Goal: Communication & Community: Share content

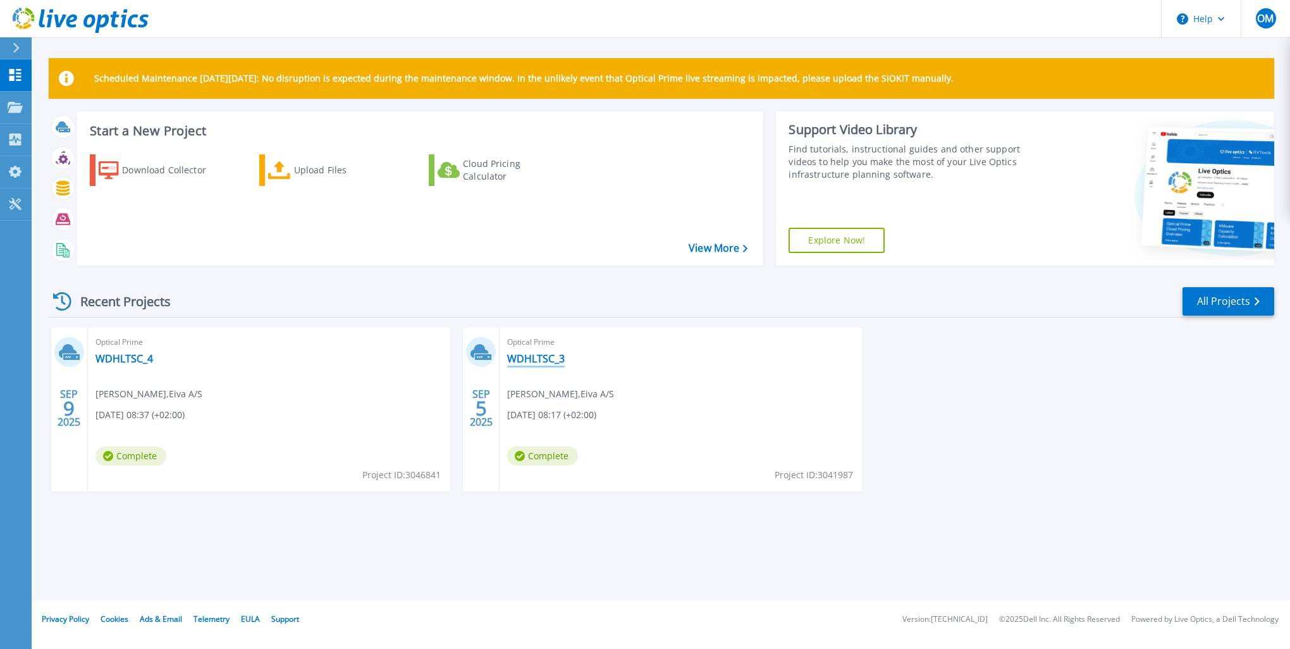
click at [522, 360] on link "WDHLTSC_3" at bounding box center [536, 358] width 58 height 13
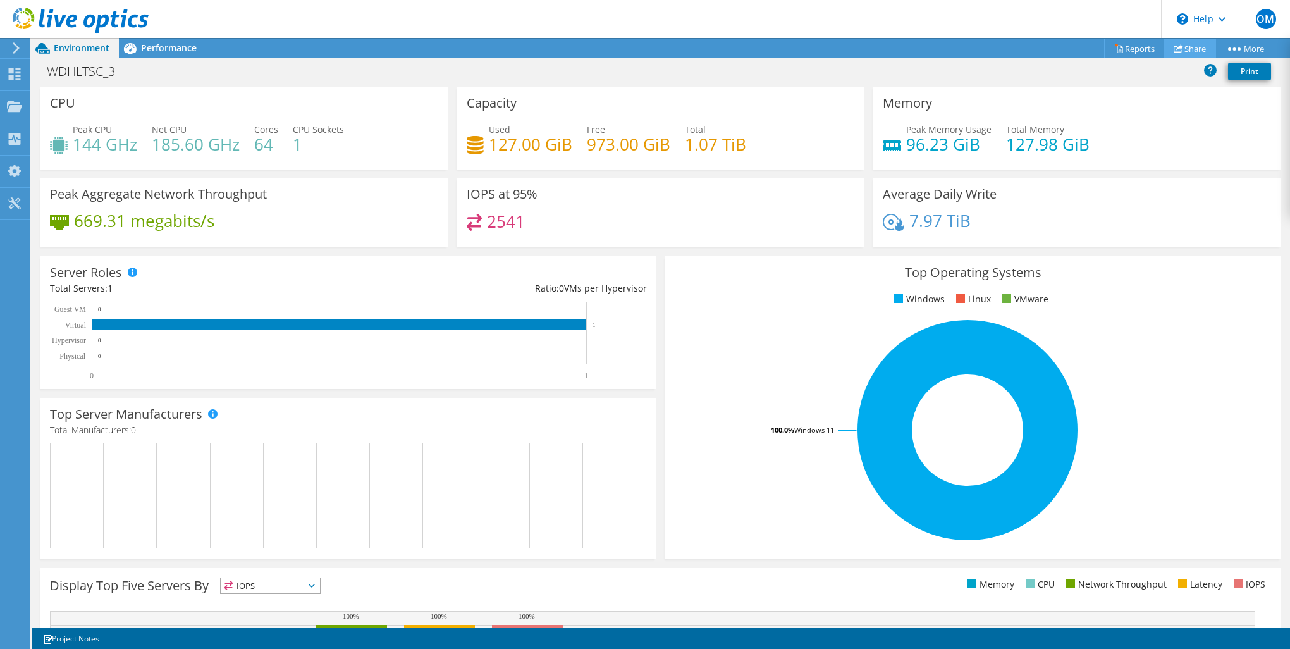
click at [1186, 46] on link "Share" at bounding box center [1190, 49] width 52 height 20
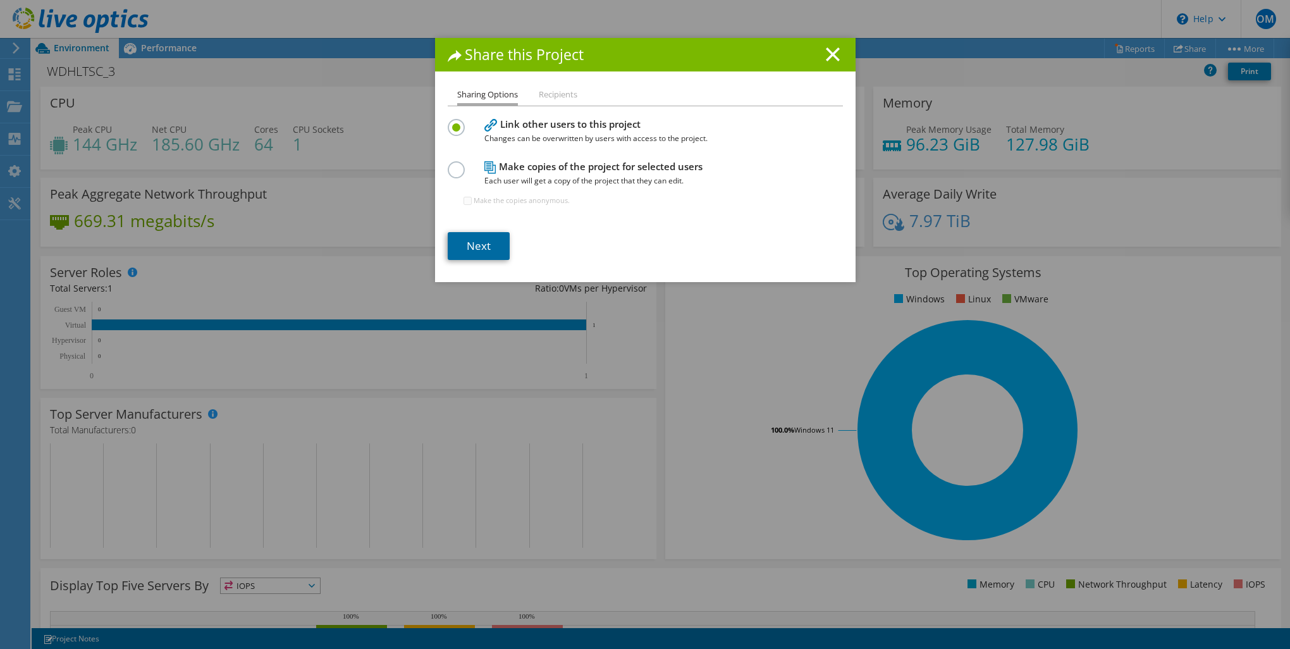
click at [471, 244] on link "Next" at bounding box center [479, 246] width 62 height 28
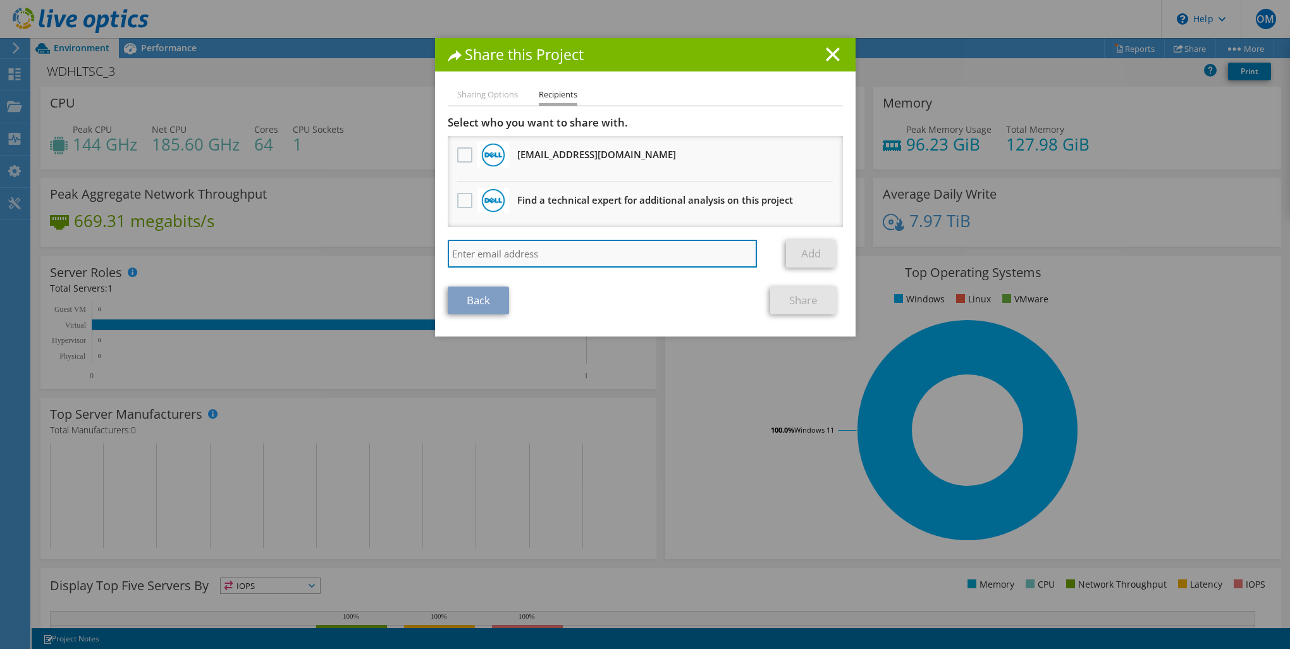
click at [489, 260] on input "search" at bounding box center [603, 254] width 310 height 28
type input "[EMAIL_ADDRESS][DOMAIN_NAME]"
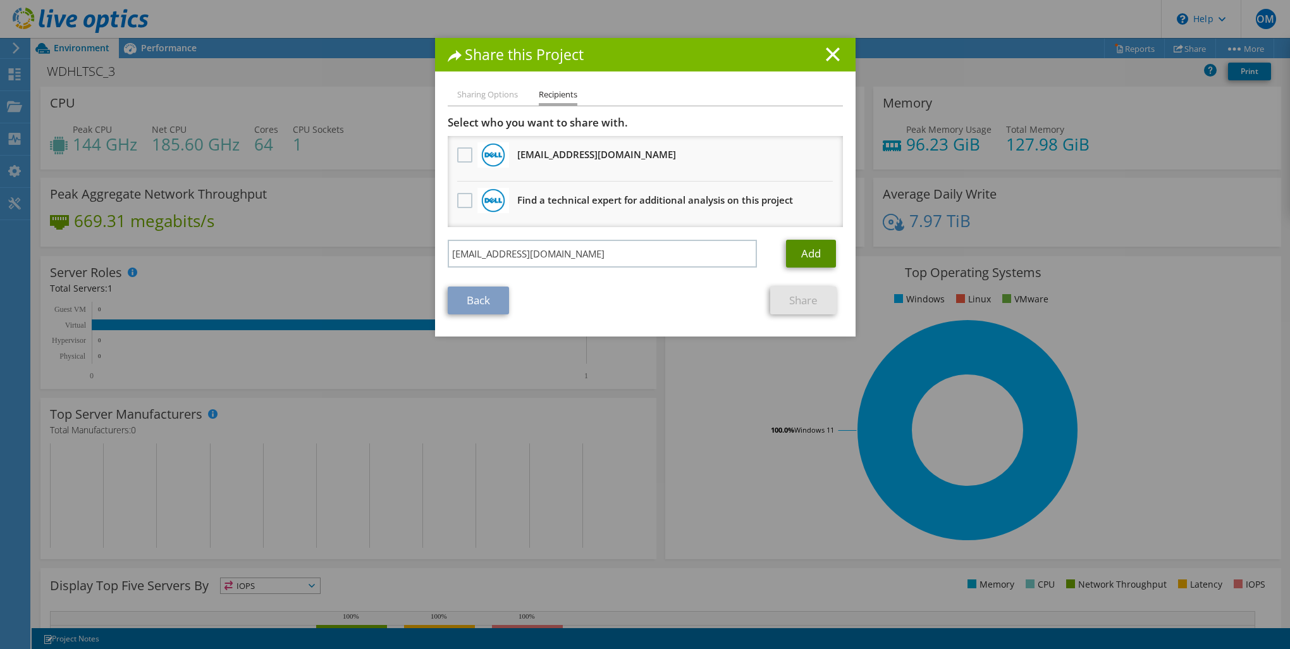
click at [802, 257] on link "Add" at bounding box center [811, 254] width 50 height 28
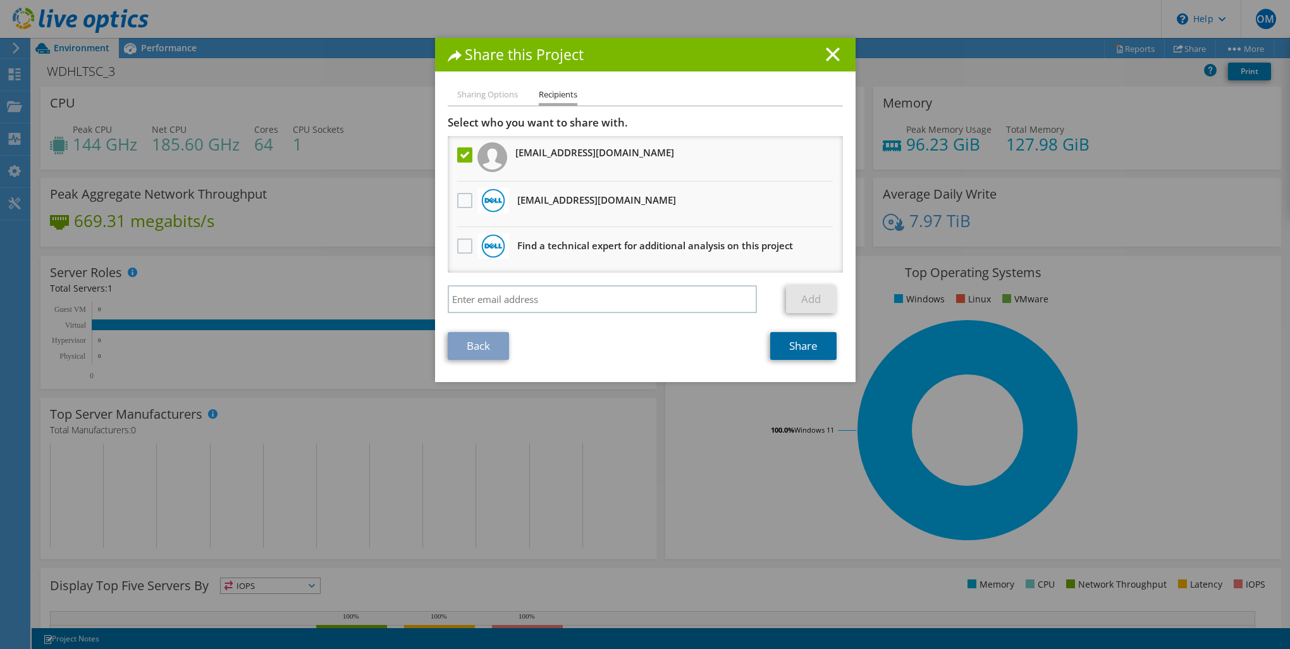
click at [789, 344] on link "Share" at bounding box center [803, 346] width 66 height 28
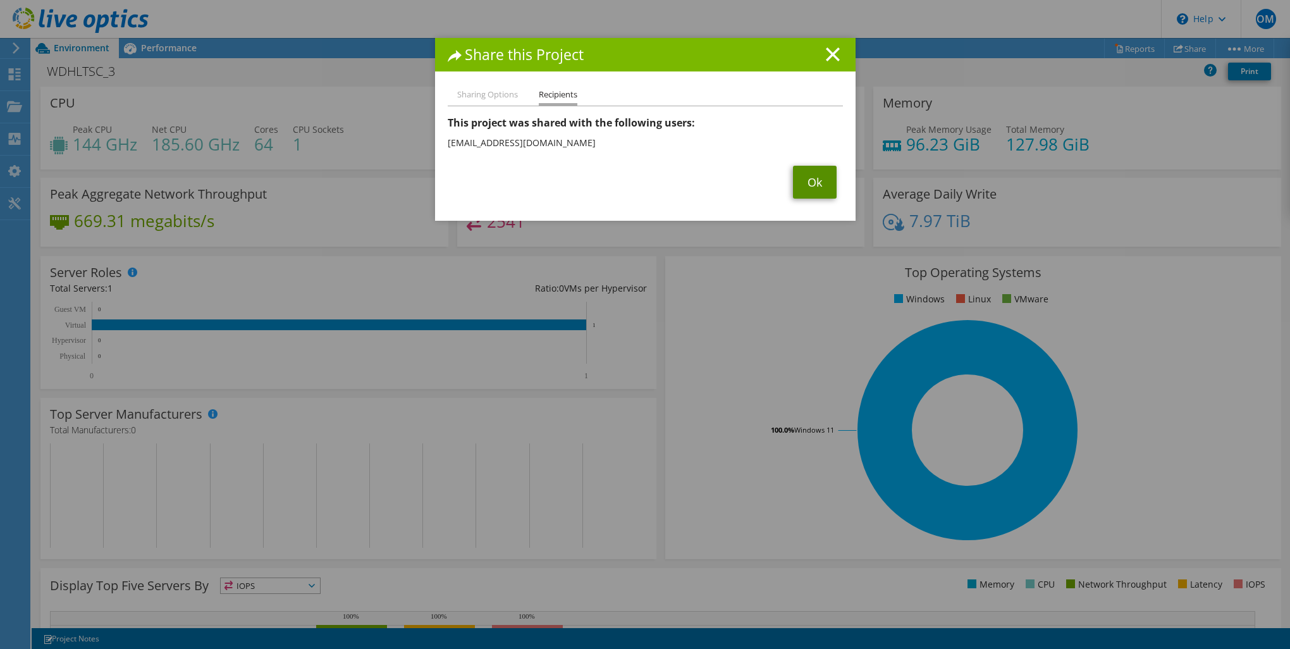
click at [814, 188] on link "Ok" at bounding box center [815, 182] width 44 height 33
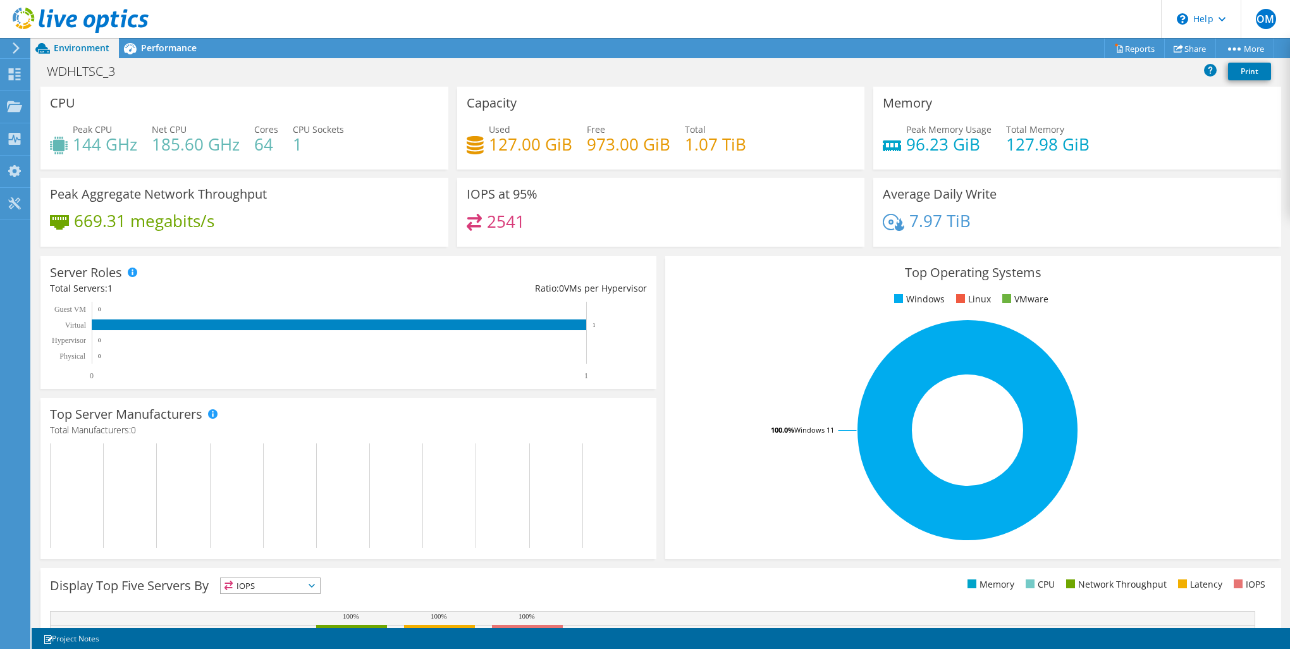
click at [80, 26] on icon at bounding box center [81, 21] width 136 height 26
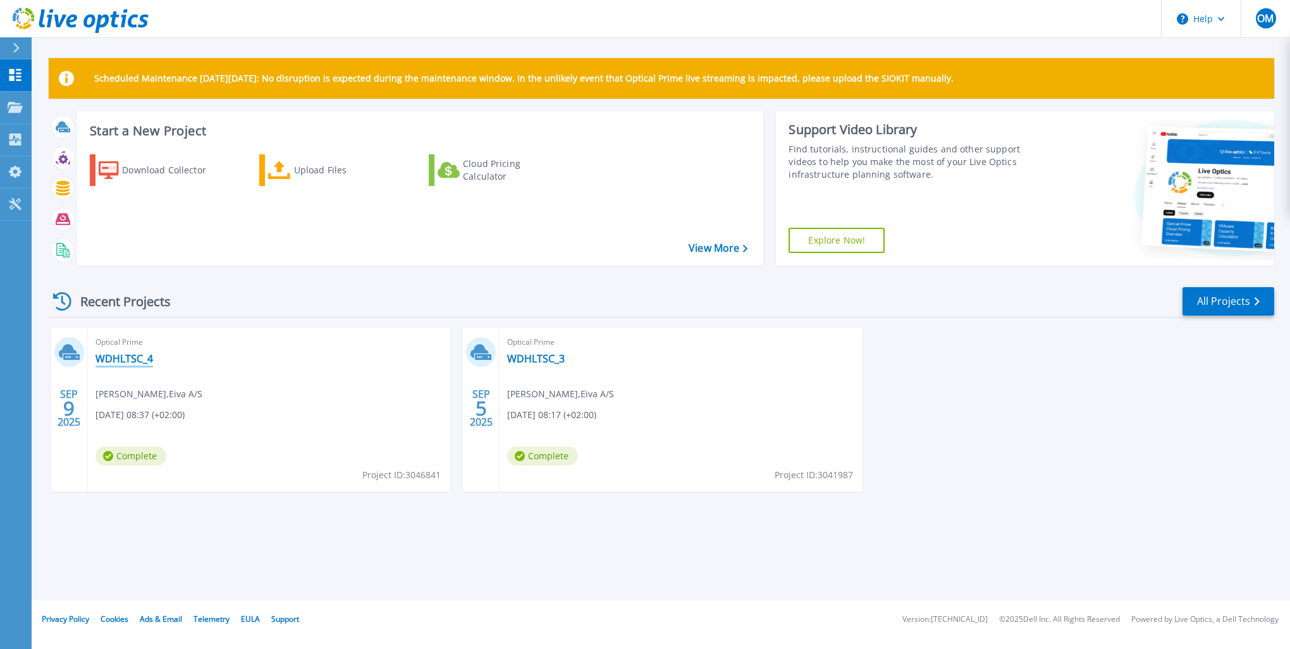
click at [140, 352] on link "WDHLTSC_4" at bounding box center [124, 358] width 58 height 13
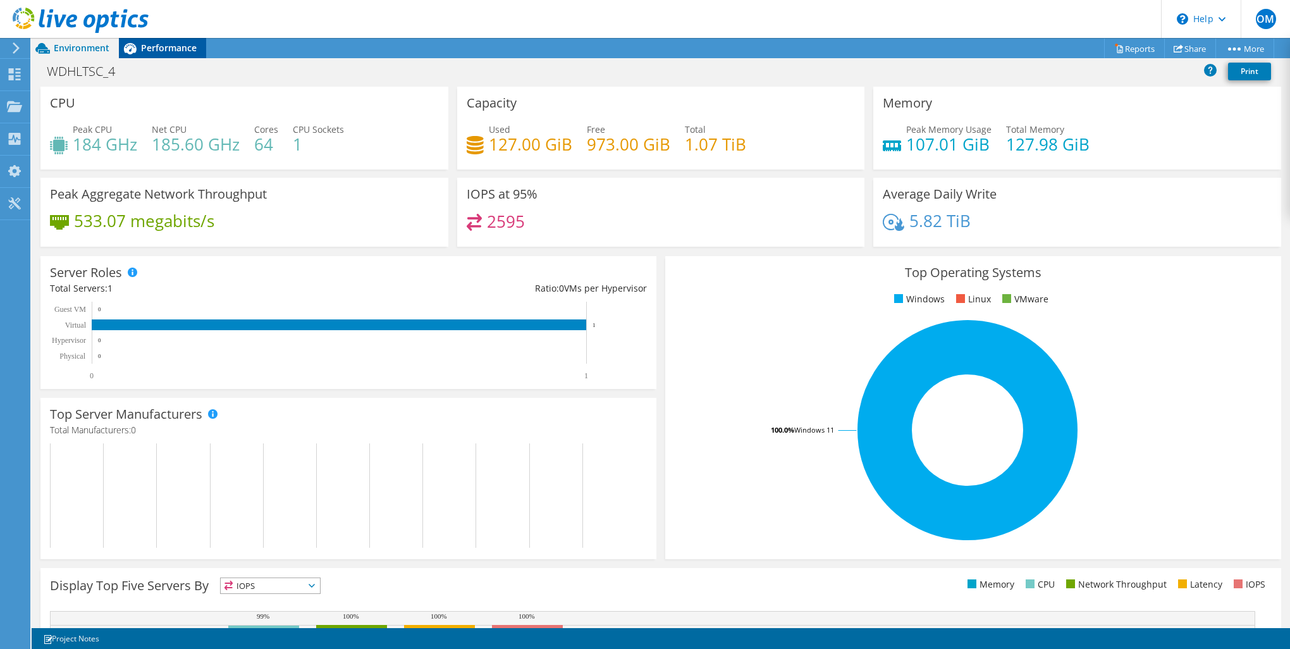
click at [140, 49] on icon at bounding box center [130, 48] width 22 height 22
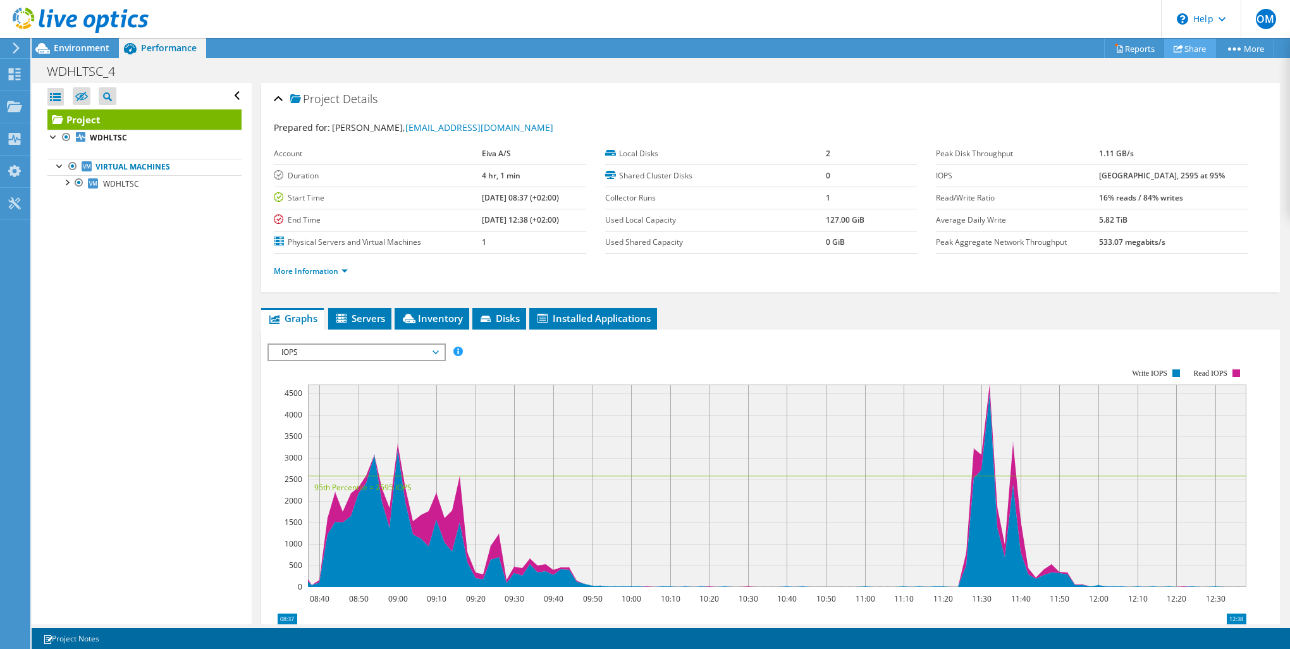
click at [1194, 47] on link "Share" at bounding box center [1190, 49] width 52 height 20
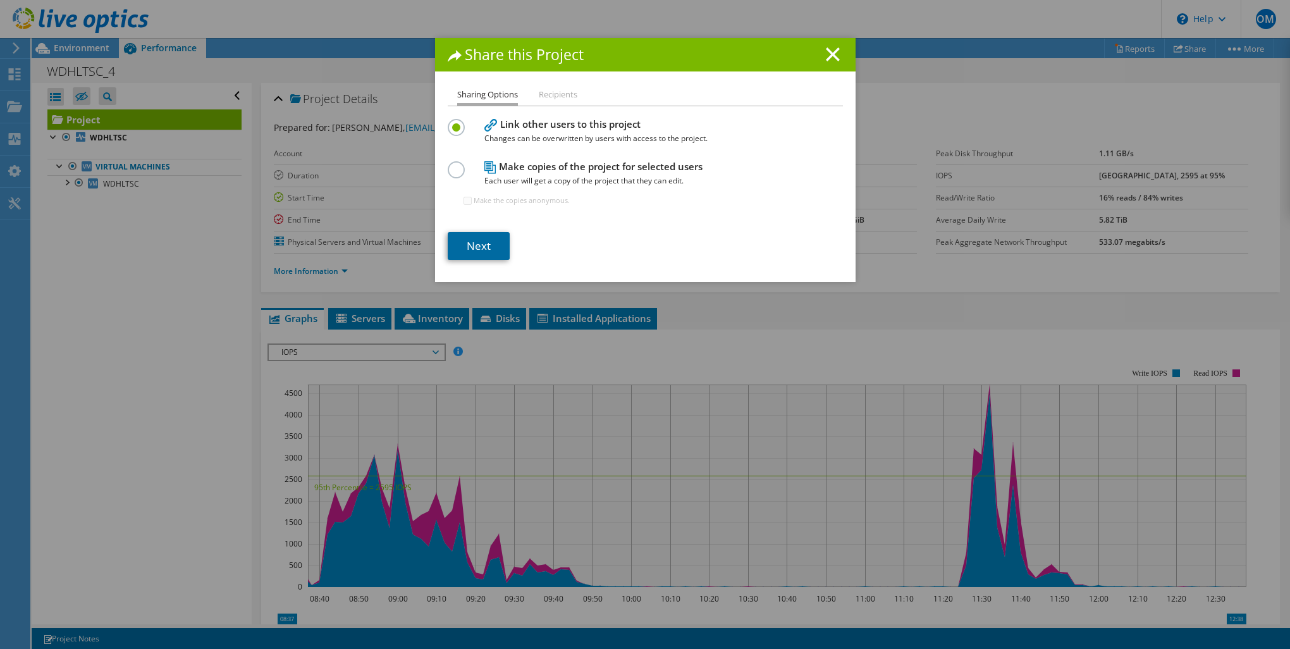
click at [483, 248] on link "Next" at bounding box center [479, 246] width 62 height 28
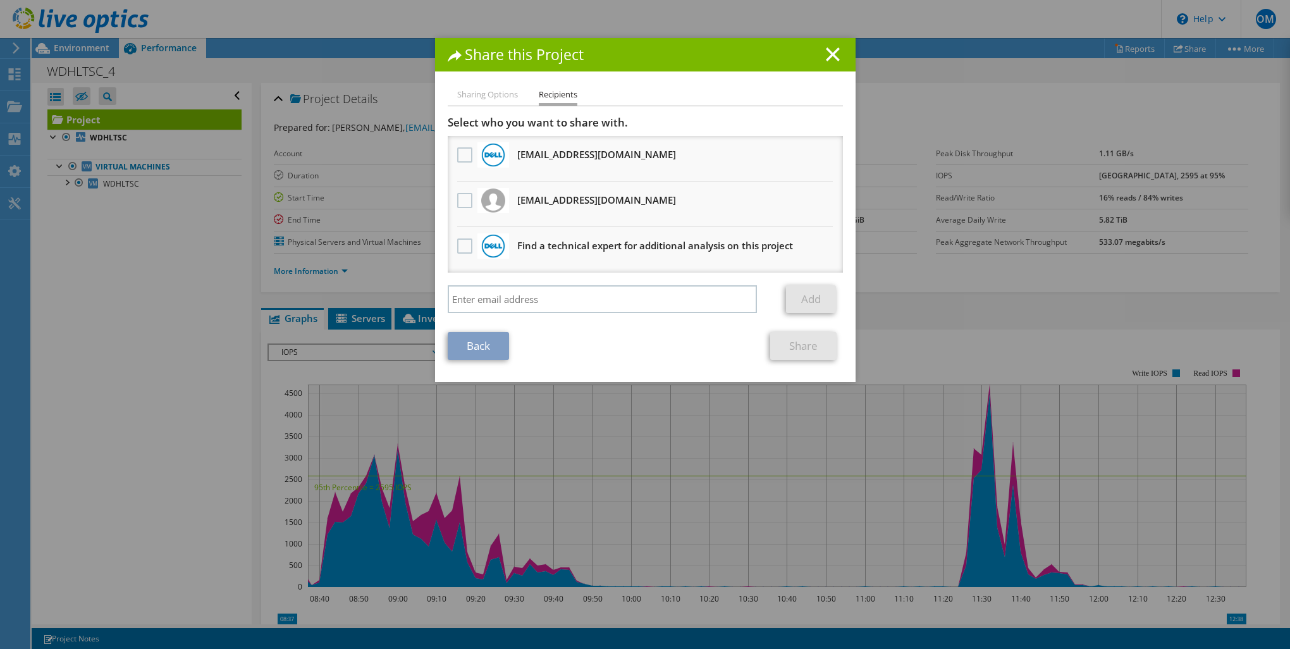
click at [482, 354] on link "Back" at bounding box center [478, 346] width 61 height 28
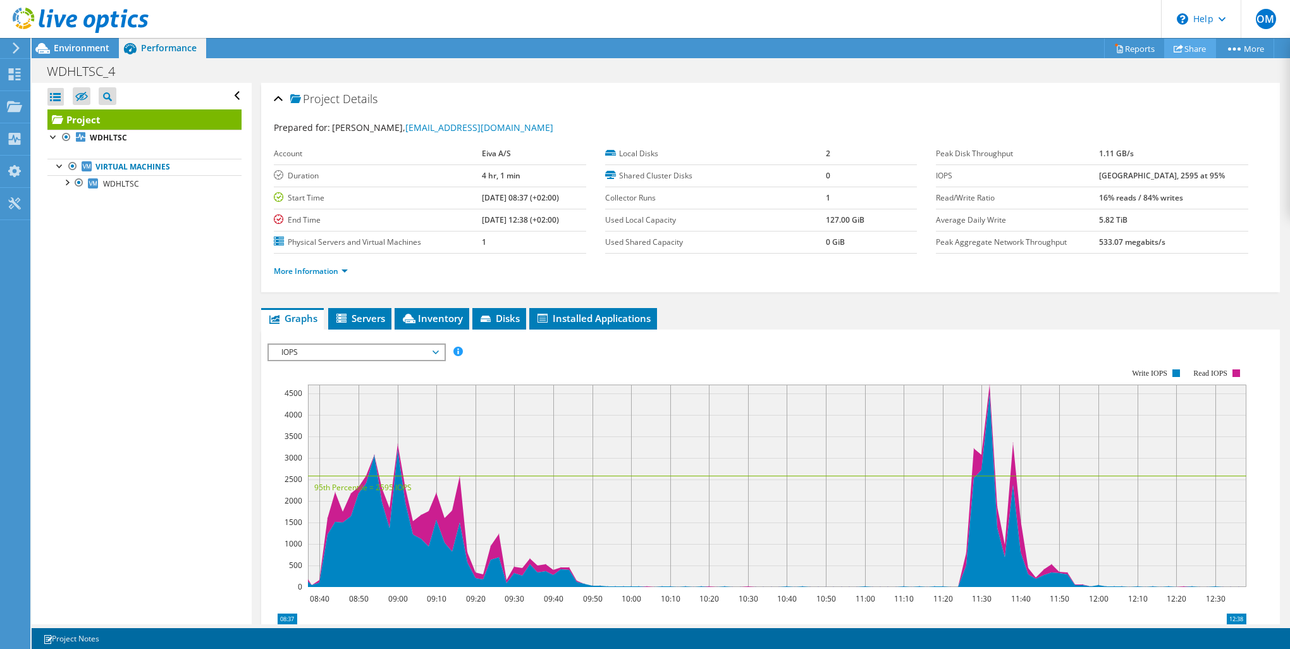
click at [1180, 49] on link "Share" at bounding box center [1190, 49] width 52 height 20
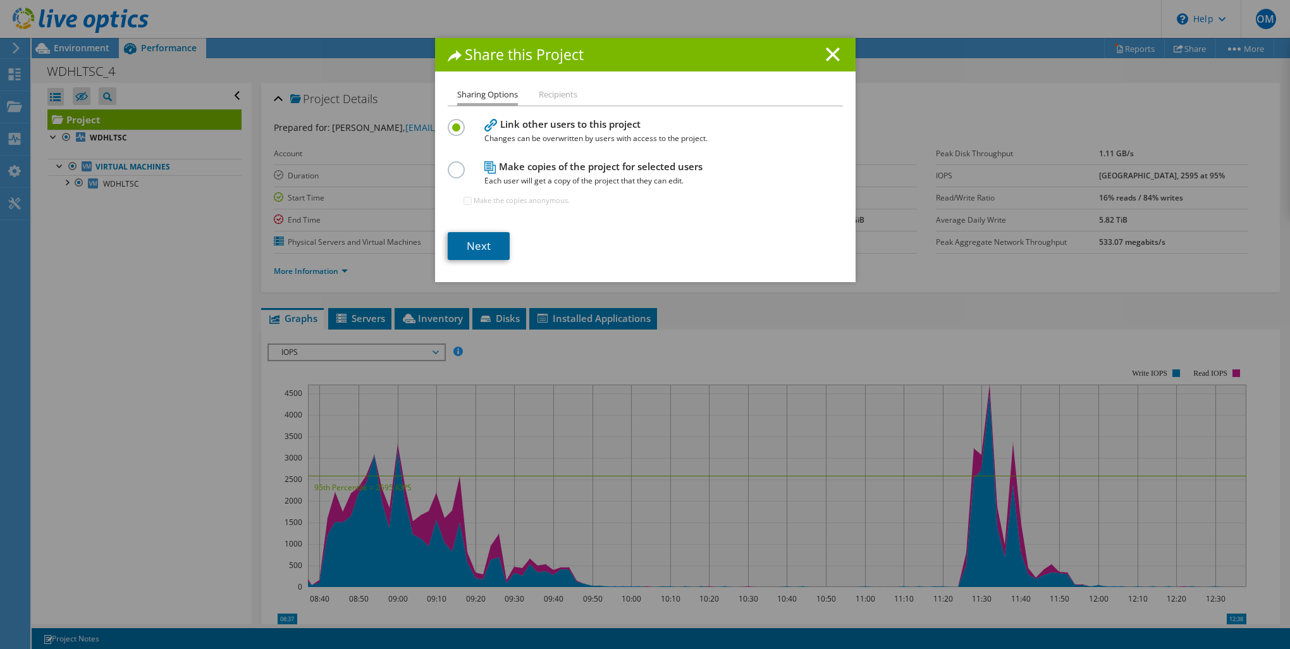
click at [472, 243] on link "Next" at bounding box center [479, 246] width 62 height 28
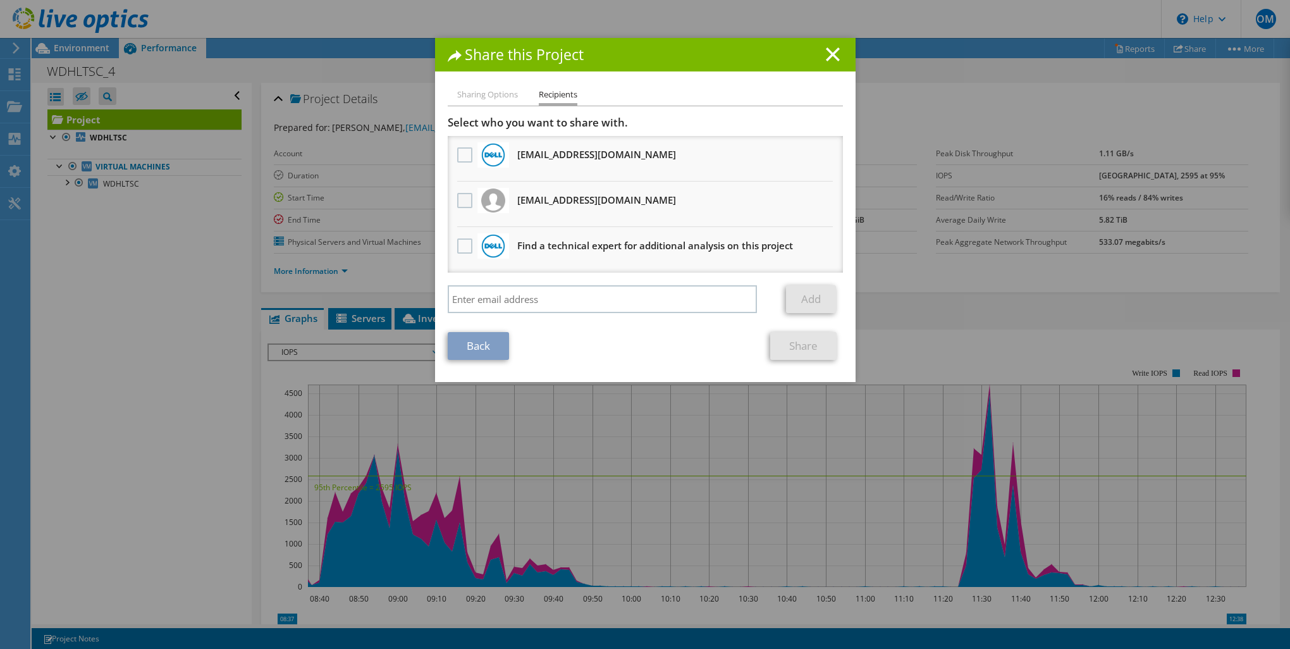
click at [457, 195] on label at bounding box center [466, 200] width 18 height 15
click at [0, 0] on input "checkbox" at bounding box center [0, 0] width 0 height 0
click at [797, 340] on link "Share" at bounding box center [803, 346] width 66 height 28
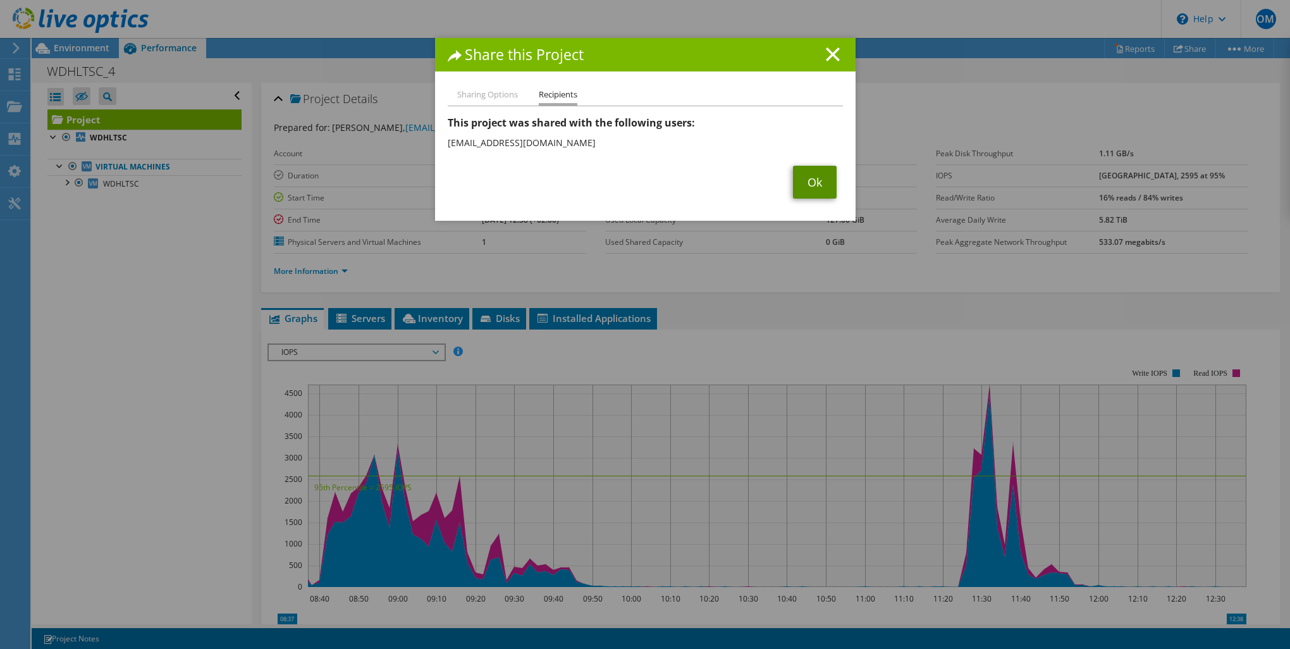
click at [823, 180] on link "Ok" at bounding box center [815, 182] width 44 height 33
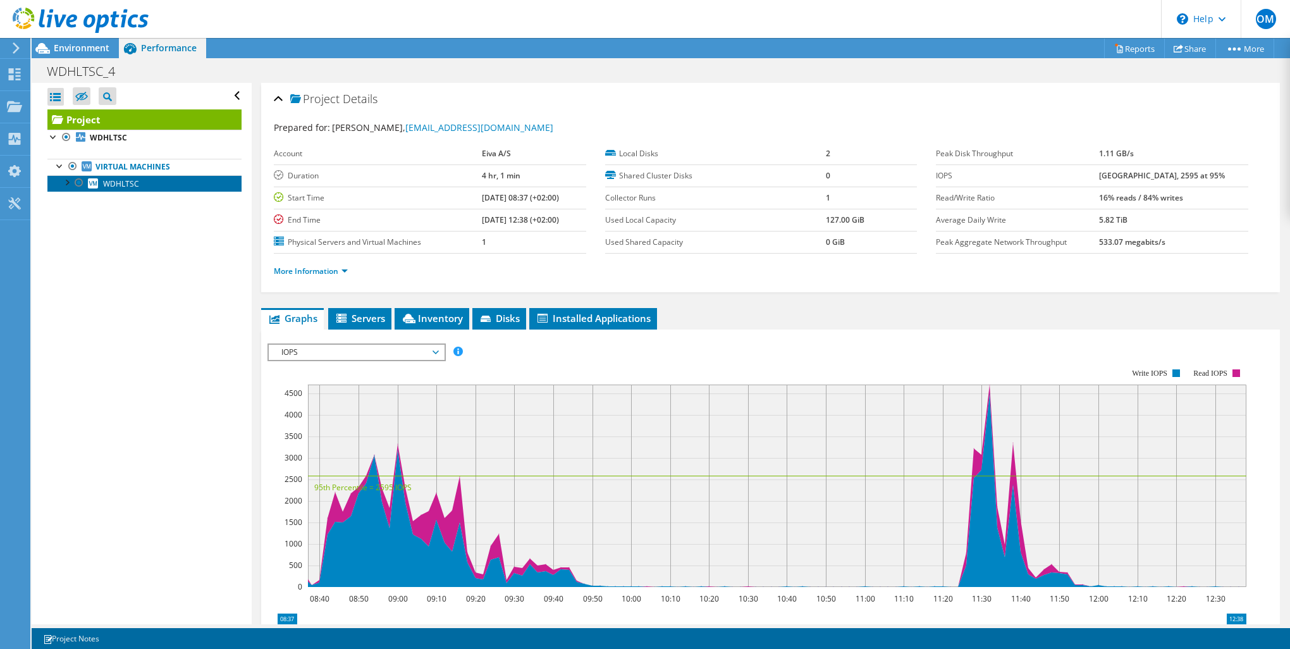
click at [103, 176] on link "WDHLTSC" at bounding box center [144, 183] width 194 height 16
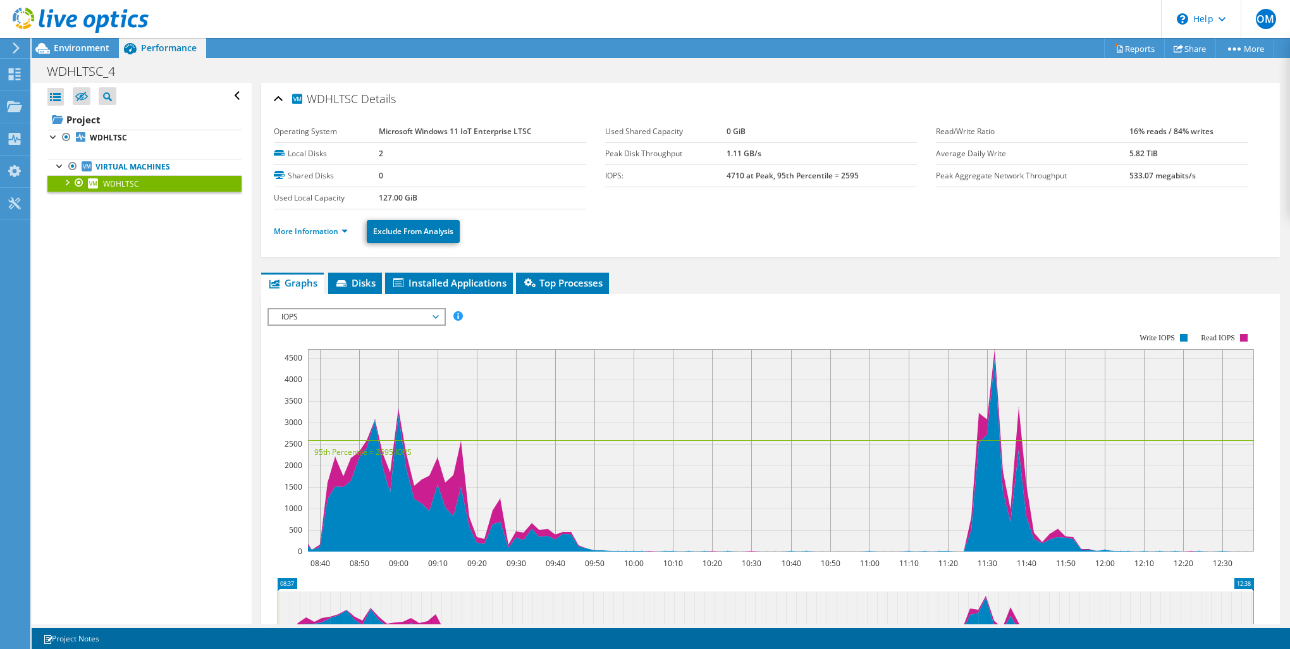
click at [23, 18] on icon at bounding box center [81, 21] width 136 height 26
